Goal: Register for event/course

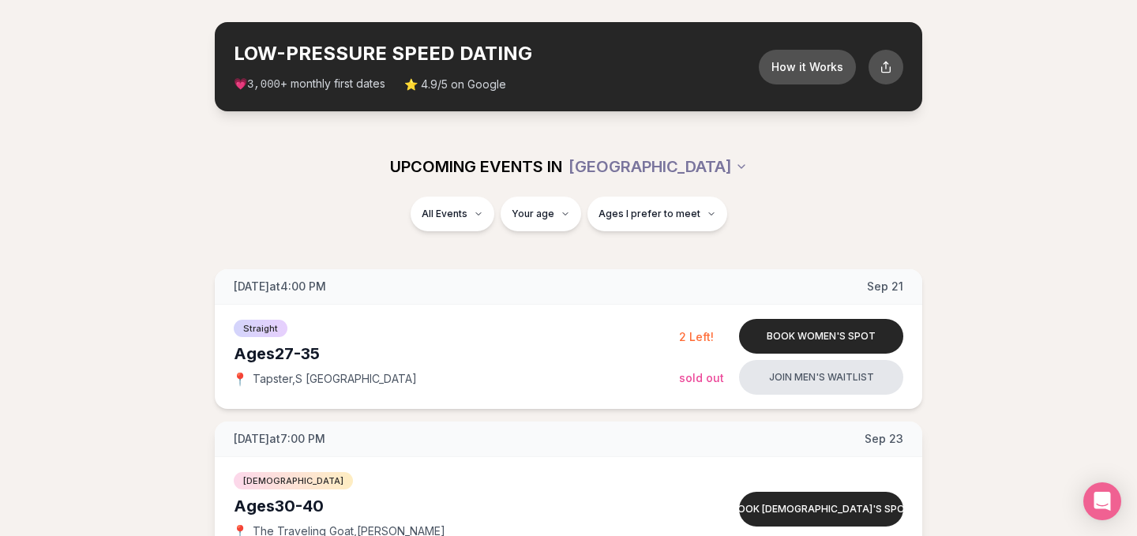
scroll to position [129, 0]
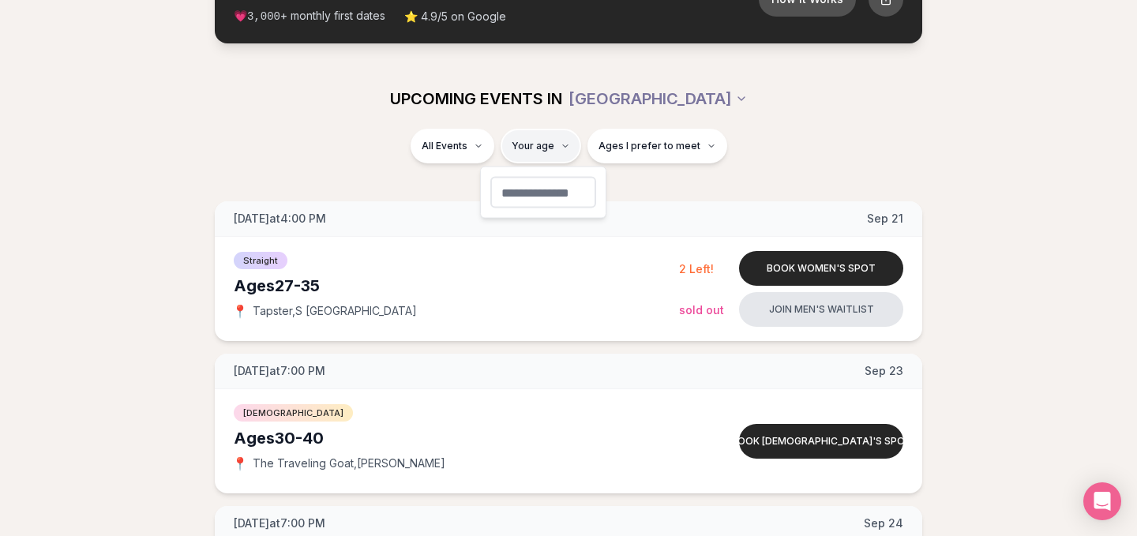
click at [618, 142] on span "Ages I prefer to meet" at bounding box center [649, 146] width 102 height 13
type input "**"
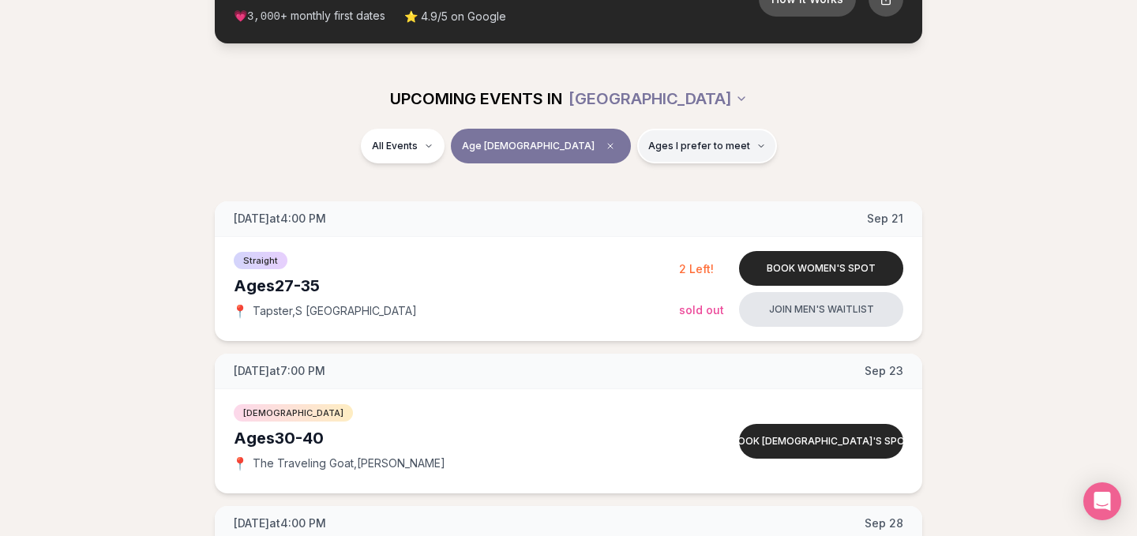
click at [662, 143] on span "Ages I prefer to meet" at bounding box center [699, 146] width 102 height 13
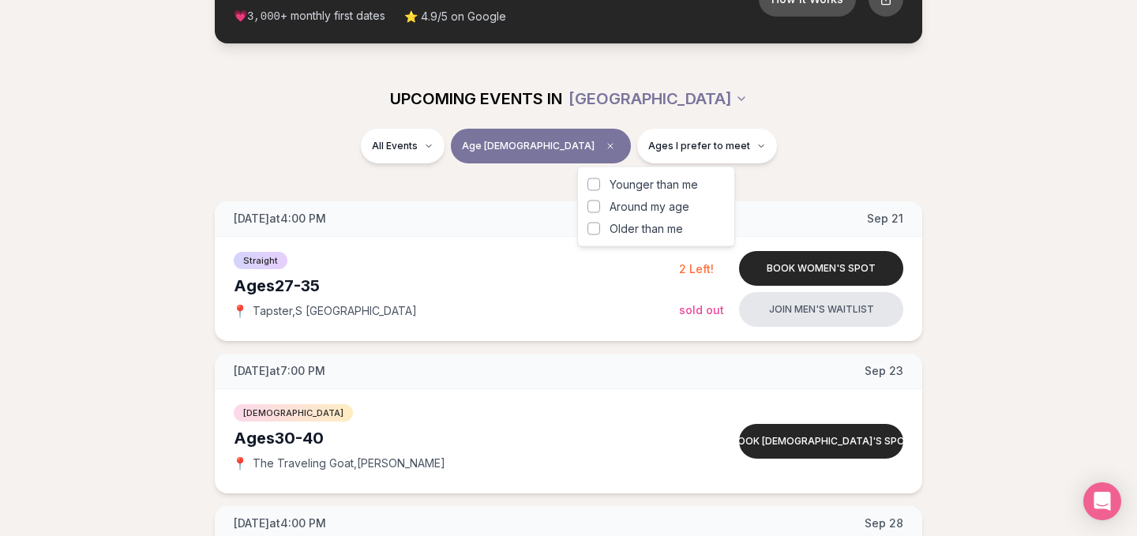
click at [593, 227] on button "Older than me" at bounding box center [593, 229] width 13 height 13
type button "on"
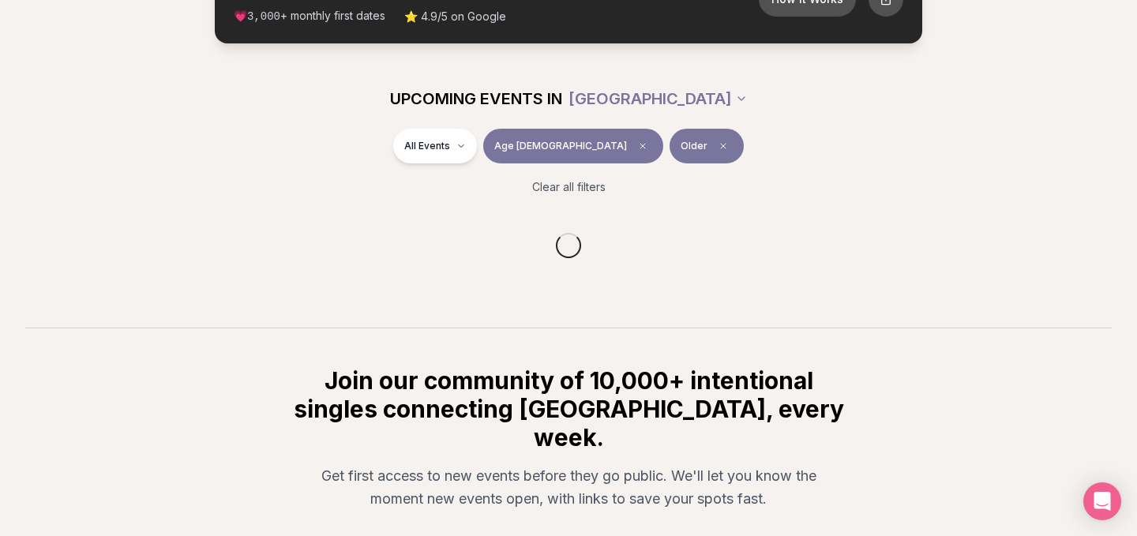
click at [533, 182] on section "UPCOMING EVENTS IN [GEOGRAPHIC_DATA] All Events Age [DEMOGRAPHIC_DATA] Older Cl…" at bounding box center [568, 198] width 1137 height 259
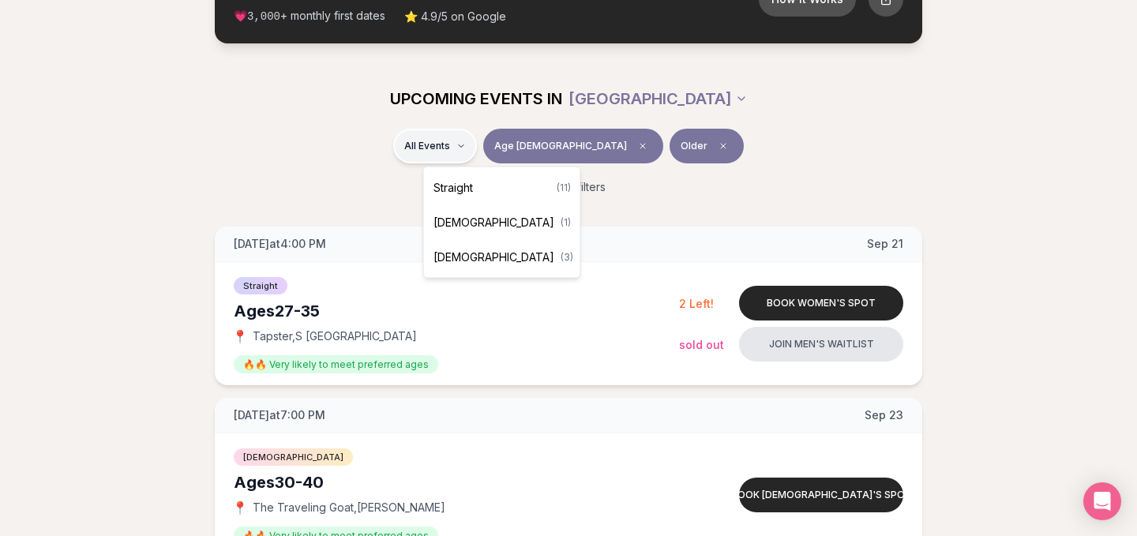
click at [508, 189] on div "Straight ( 11 )" at bounding box center [502, 188] width 150 height 35
